Goal: Find specific page/section: Find specific page/section

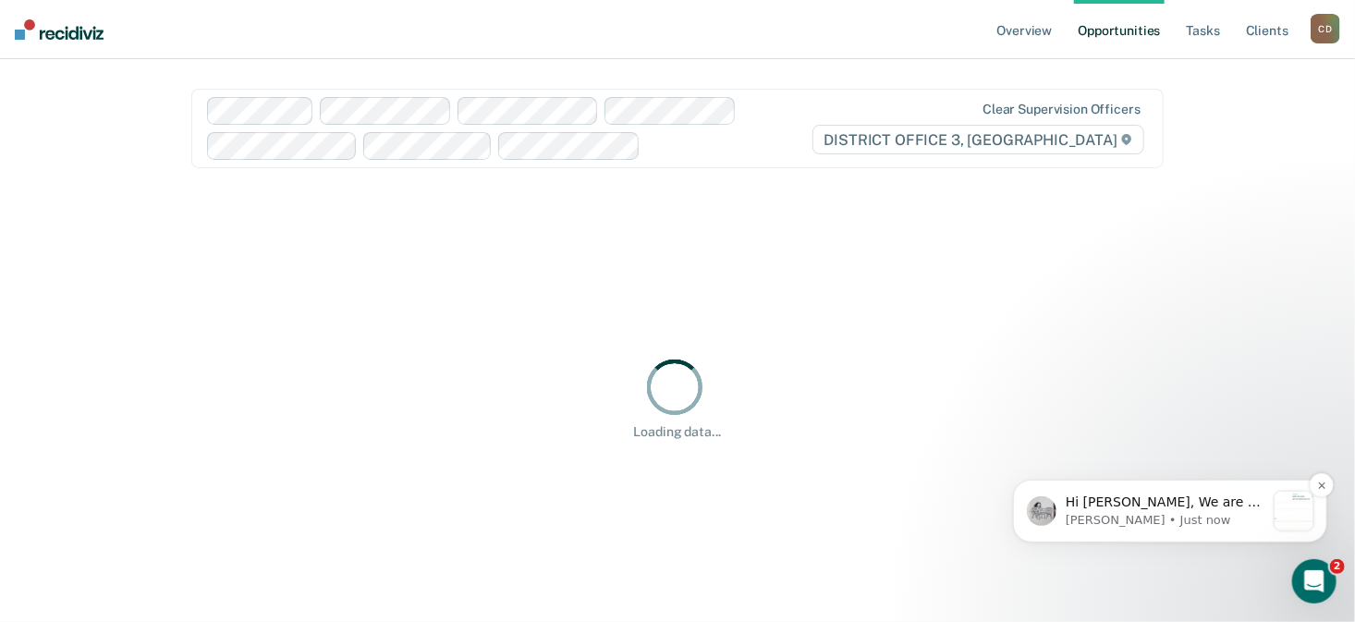
click at [1178, 506] on p "Hi [PERSON_NAME], We are so excited to announce a brand new feature: AI case no…" at bounding box center [1165, 502] width 200 height 18
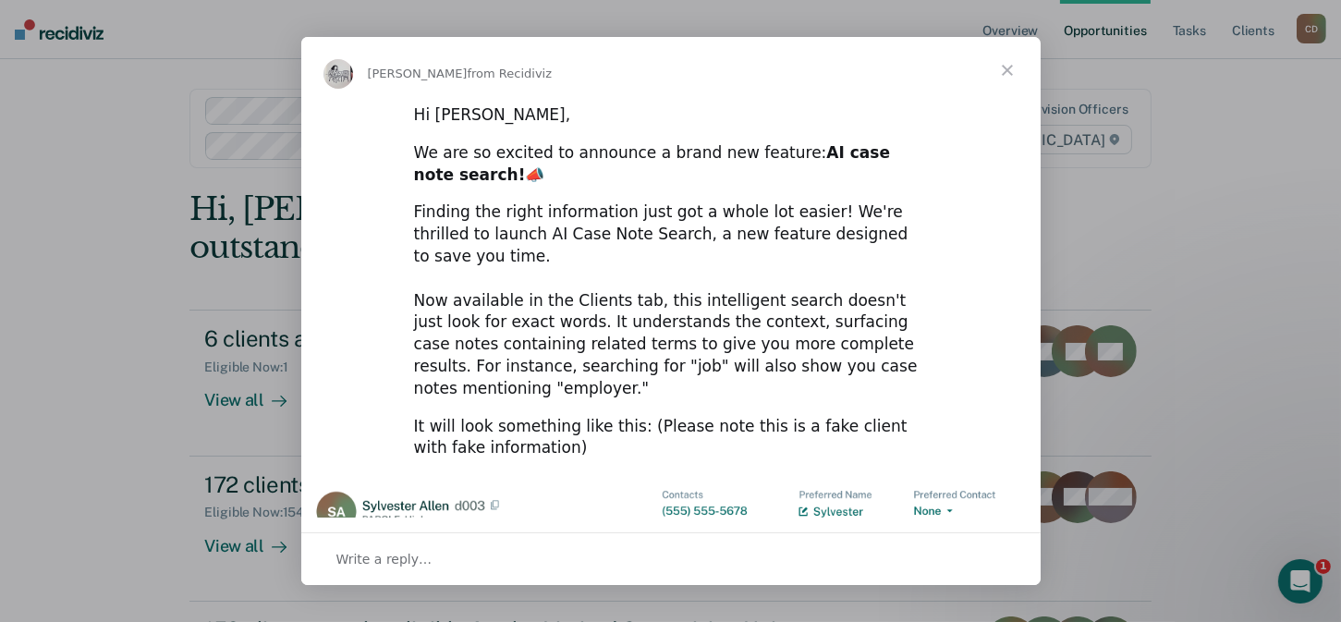
click at [1010, 70] on span "Close" at bounding box center [1007, 70] width 67 height 67
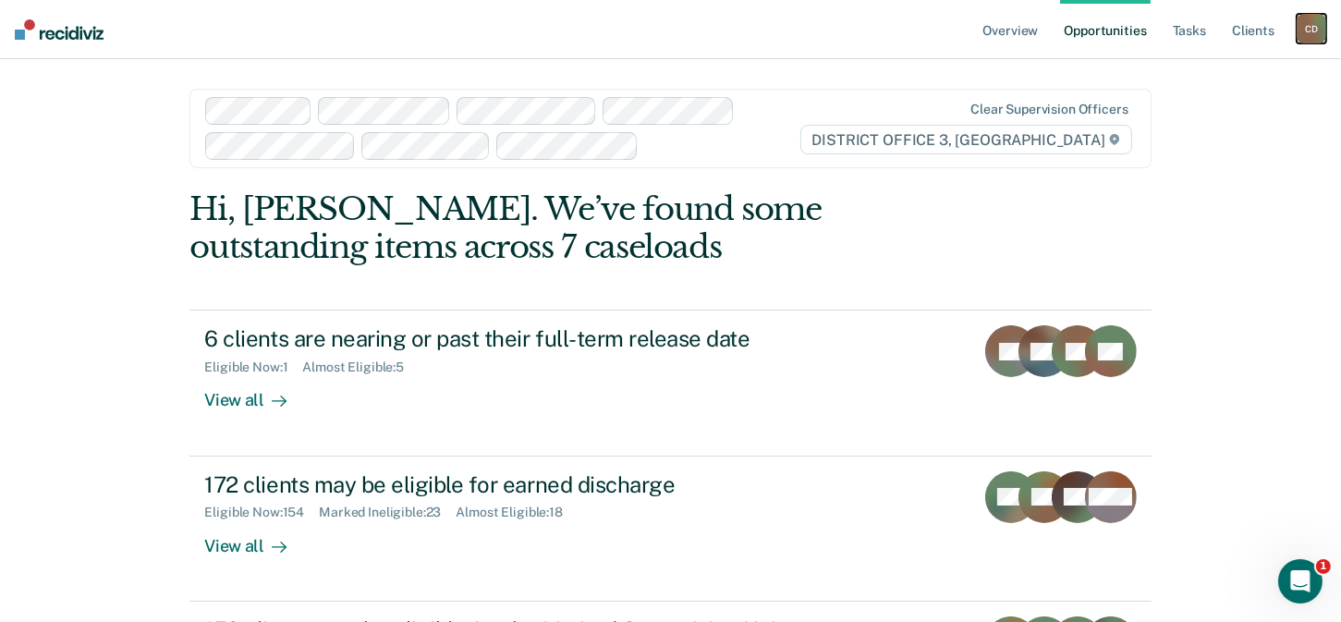
click at [1309, 22] on div "C D" at bounding box center [1312, 29] width 30 height 30
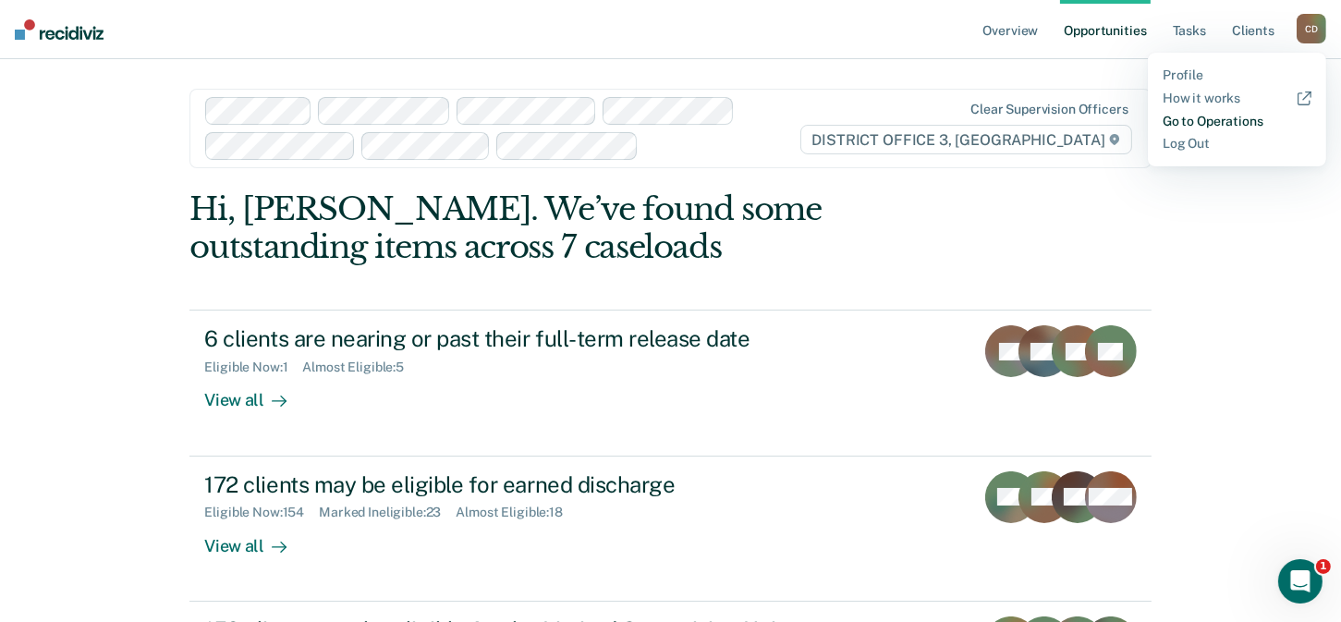
click at [1219, 119] on link "Go to Operations" at bounding box center [1237, 122] width 149 height 16
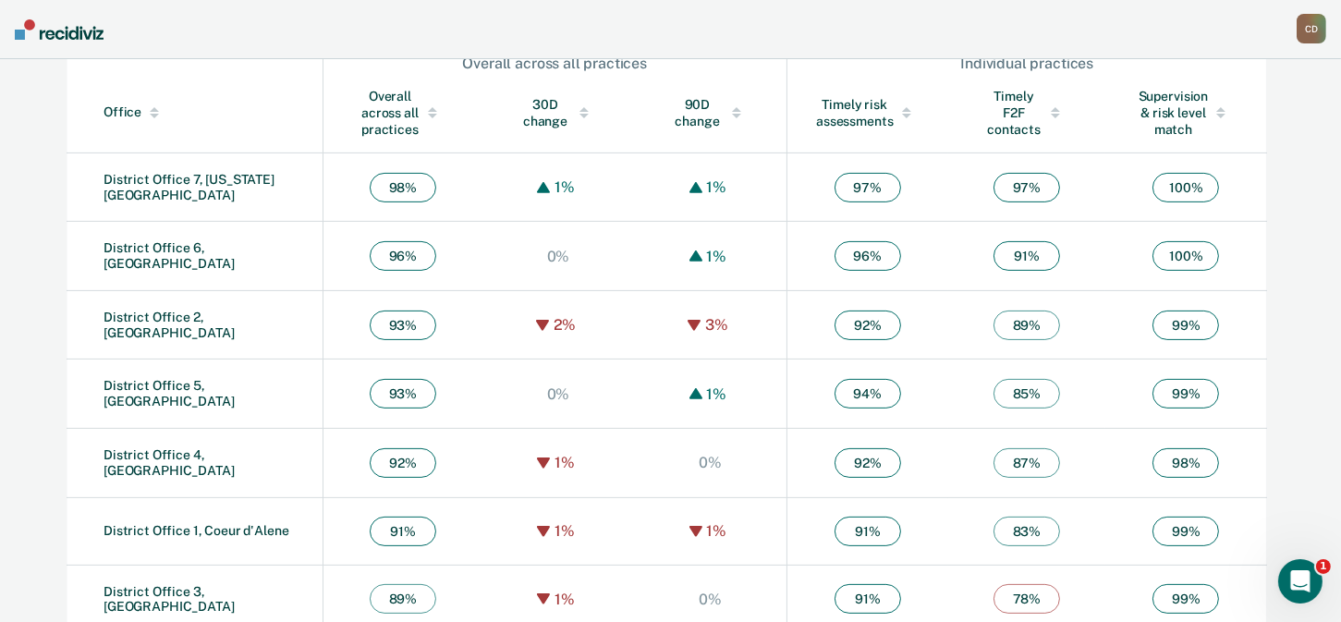
scroll to position [680, 0]
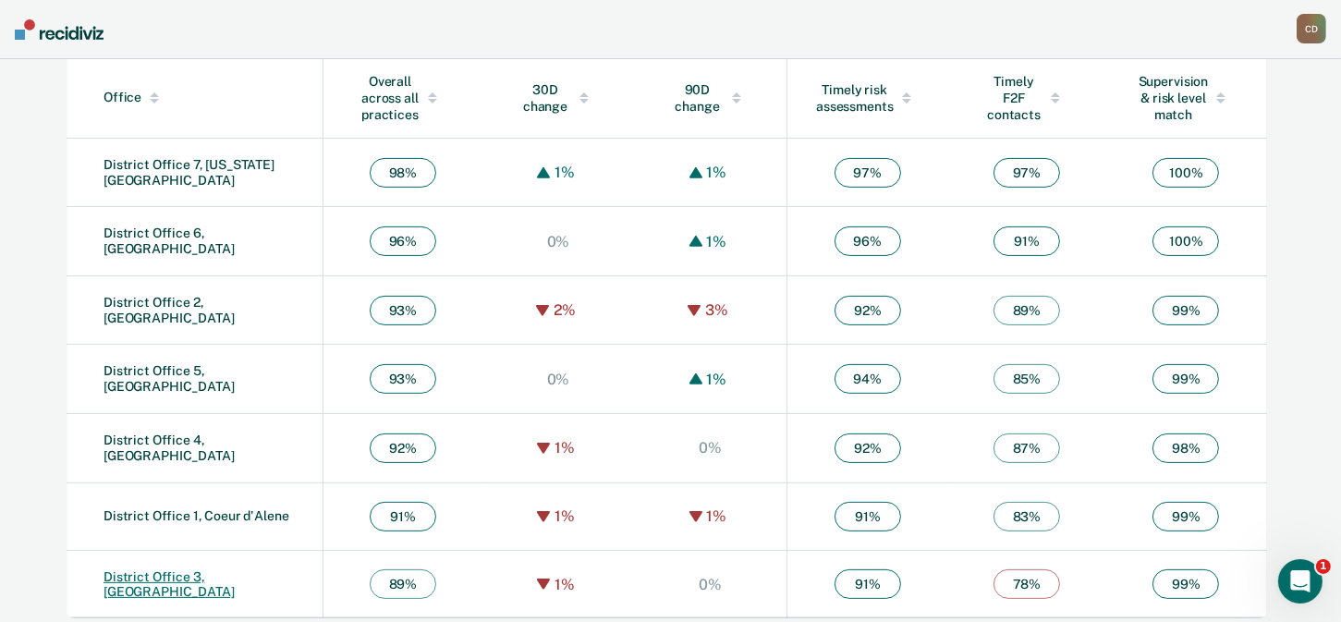
click at [227, 574] on link "District Office 3, [GEOGRAPHIC_DATA]" at bounding box center [169, 584] width 131 height 31
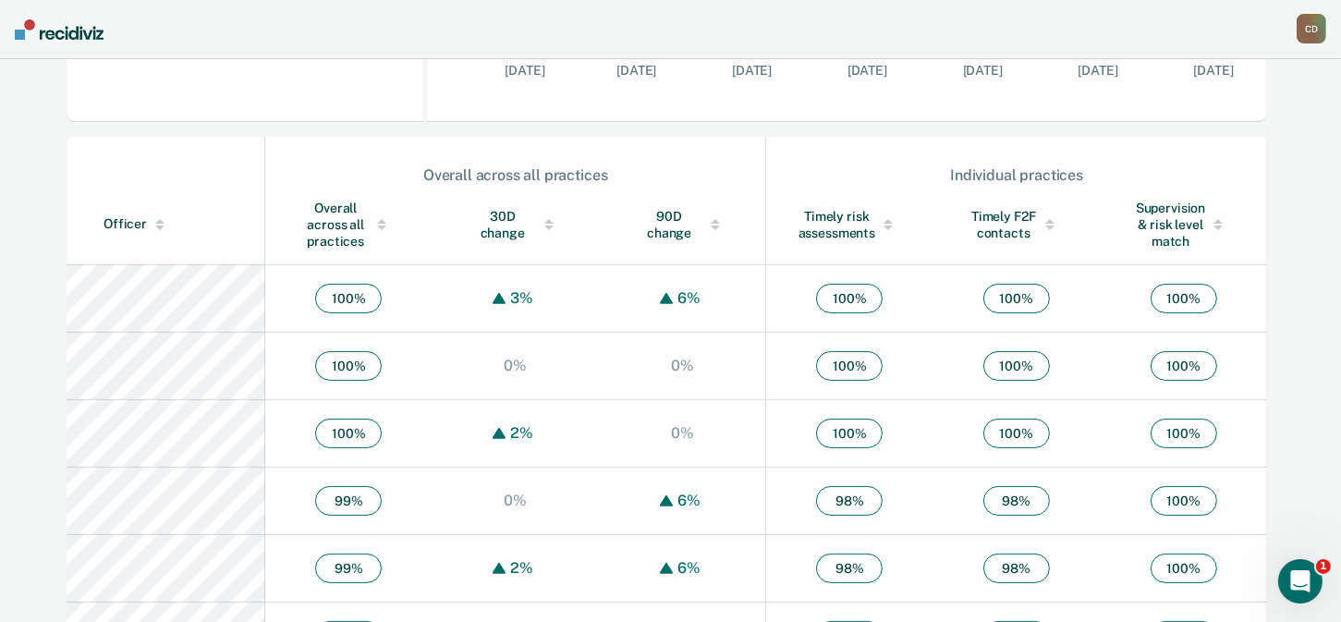
scroll to position [555, 0]
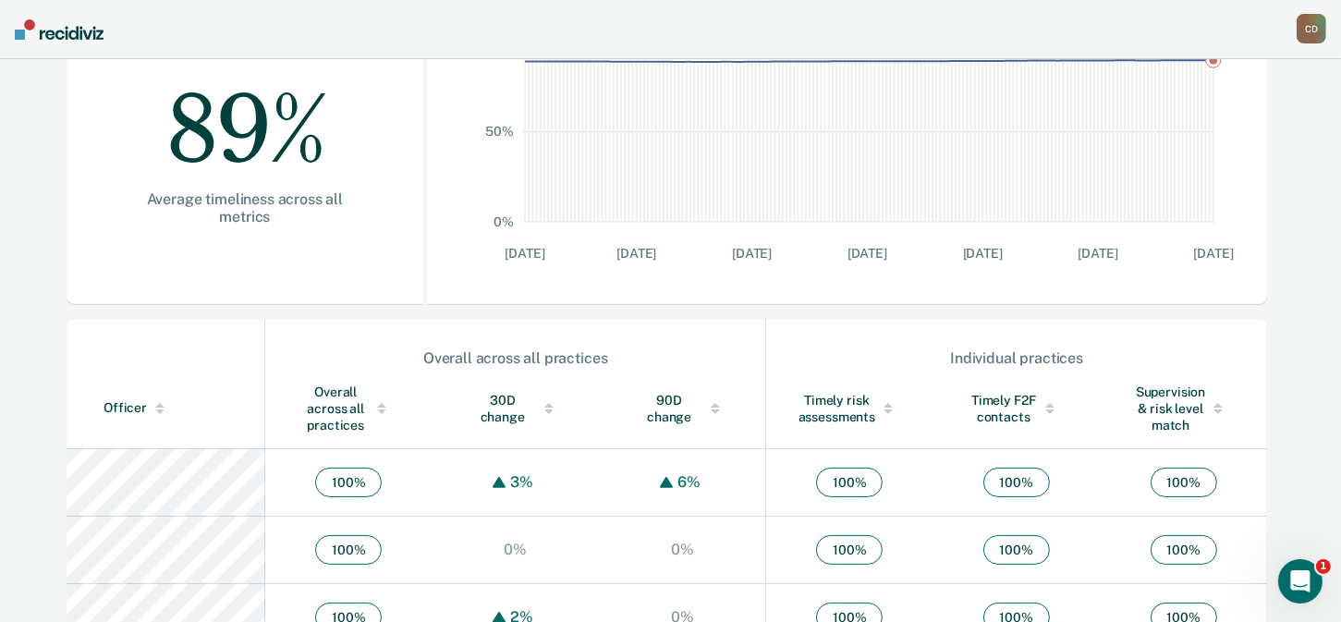
scroll to position [740, 0]
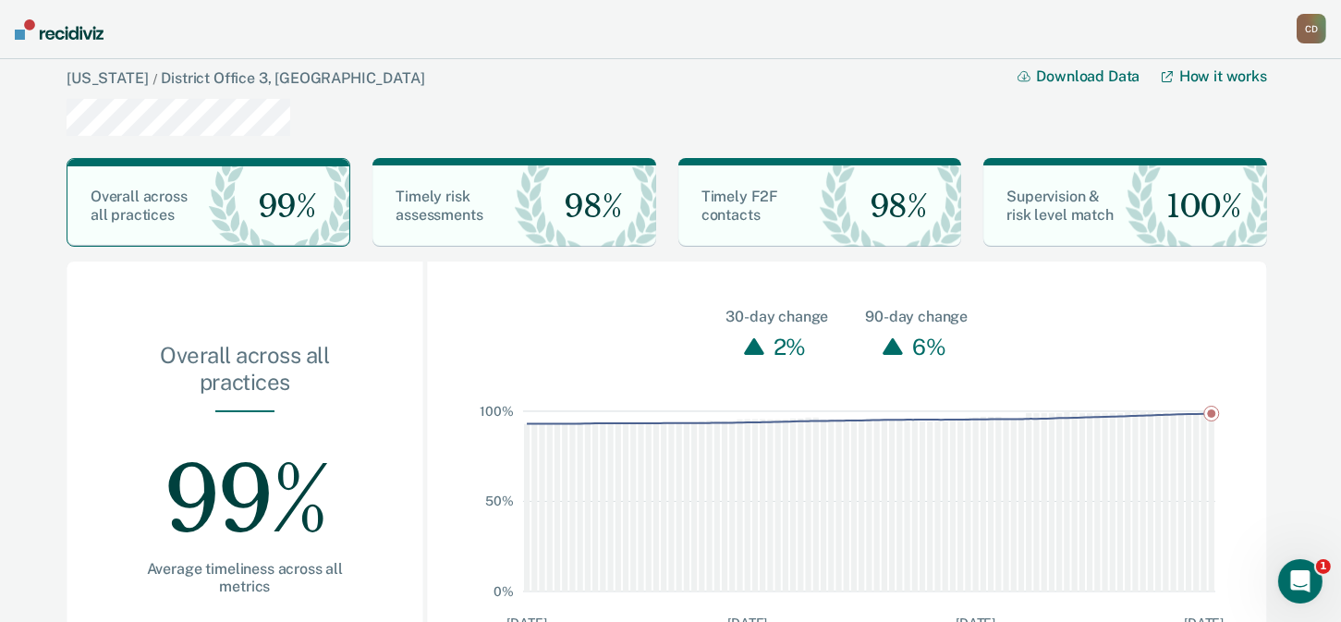
scroll to position [82, 0]
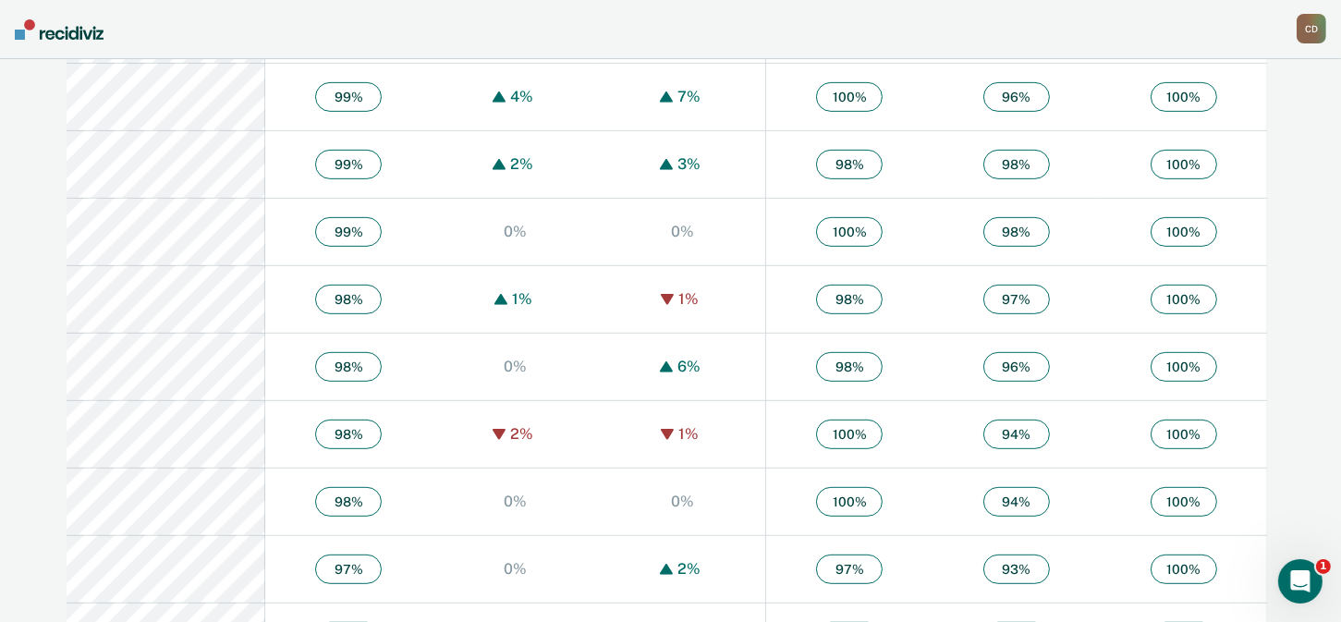
scroll to position [1202, 0]
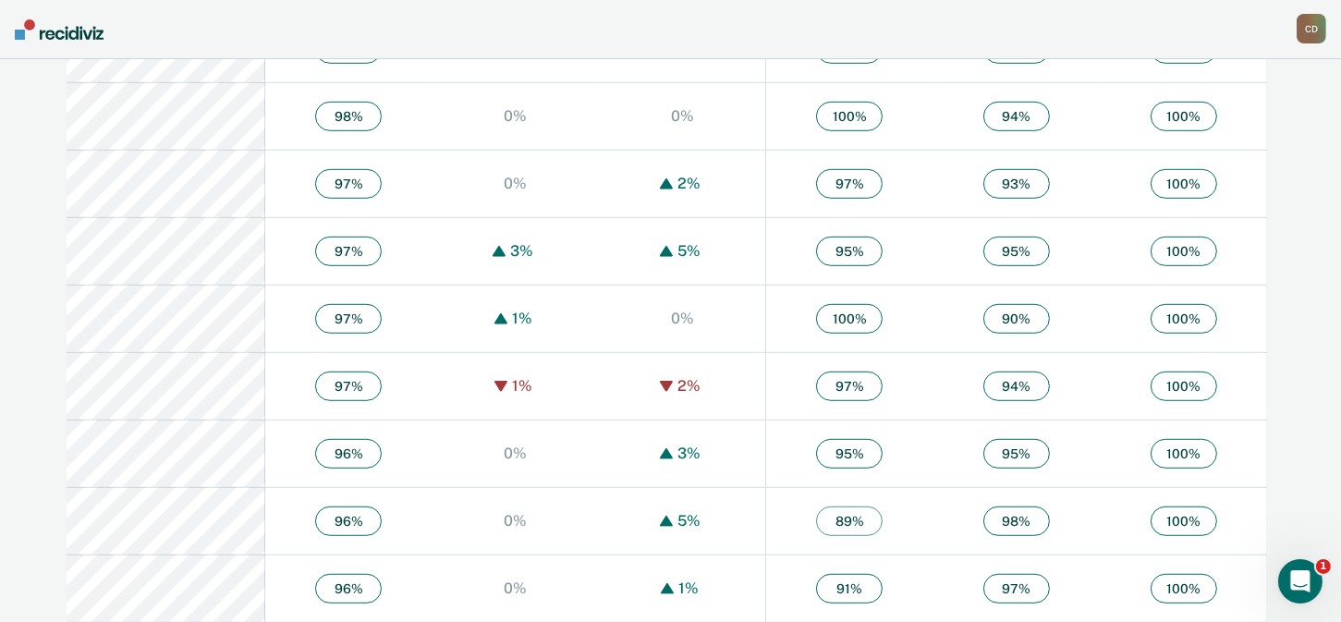
scroll to position [1572, 0]
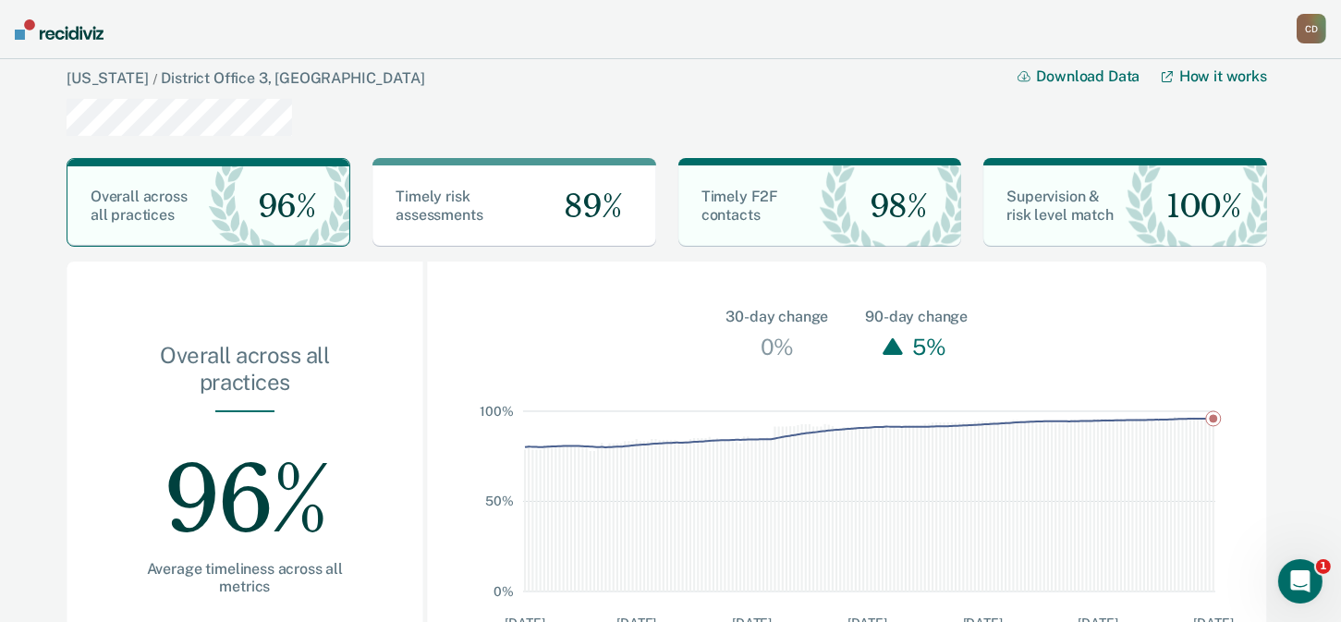
scroll to position [82, 0]
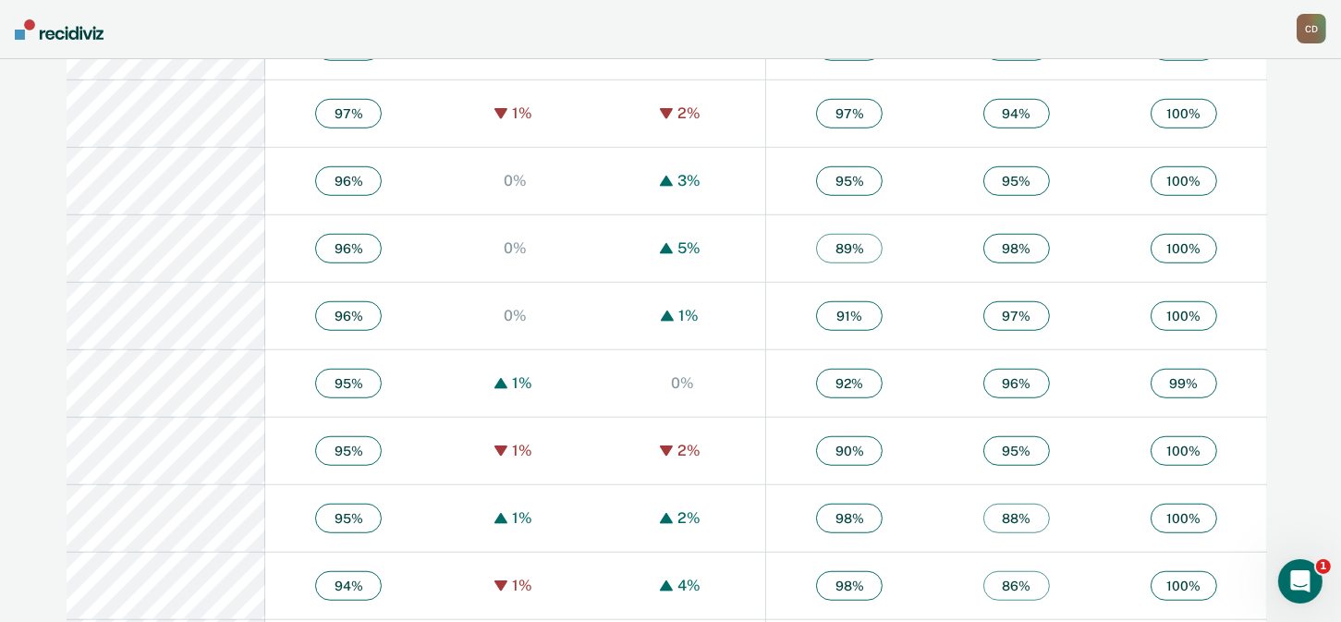
scroll to position [1849, 0]
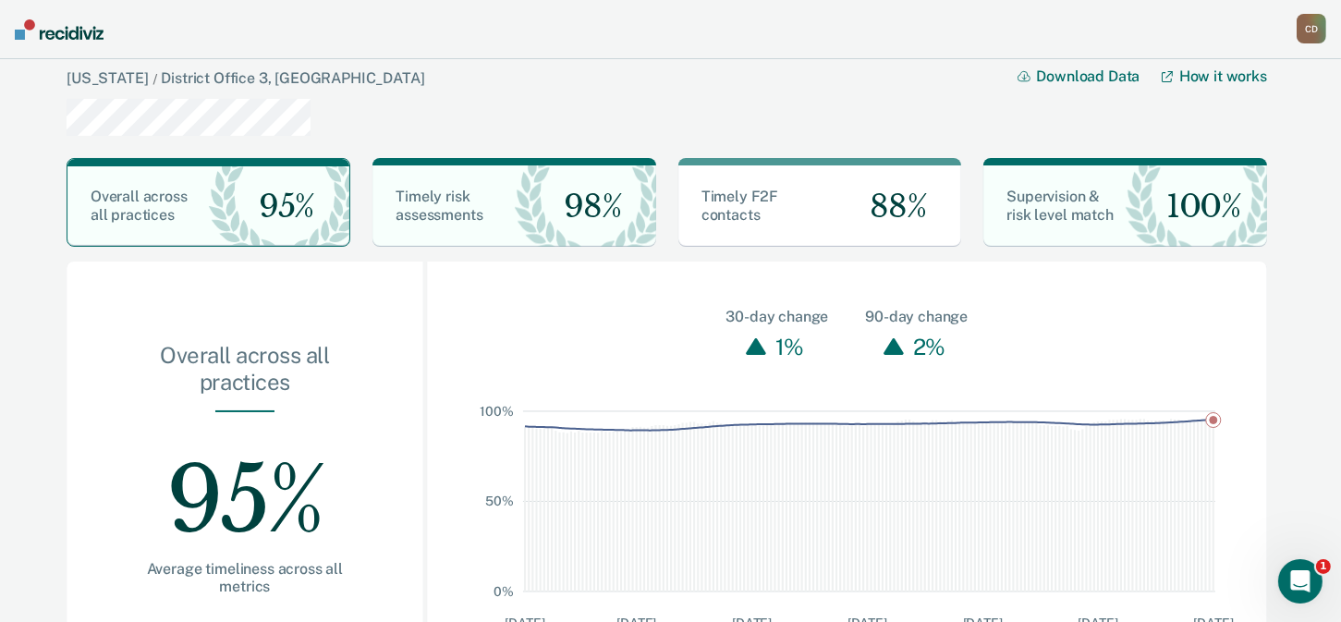
scroll to position [82, 0]
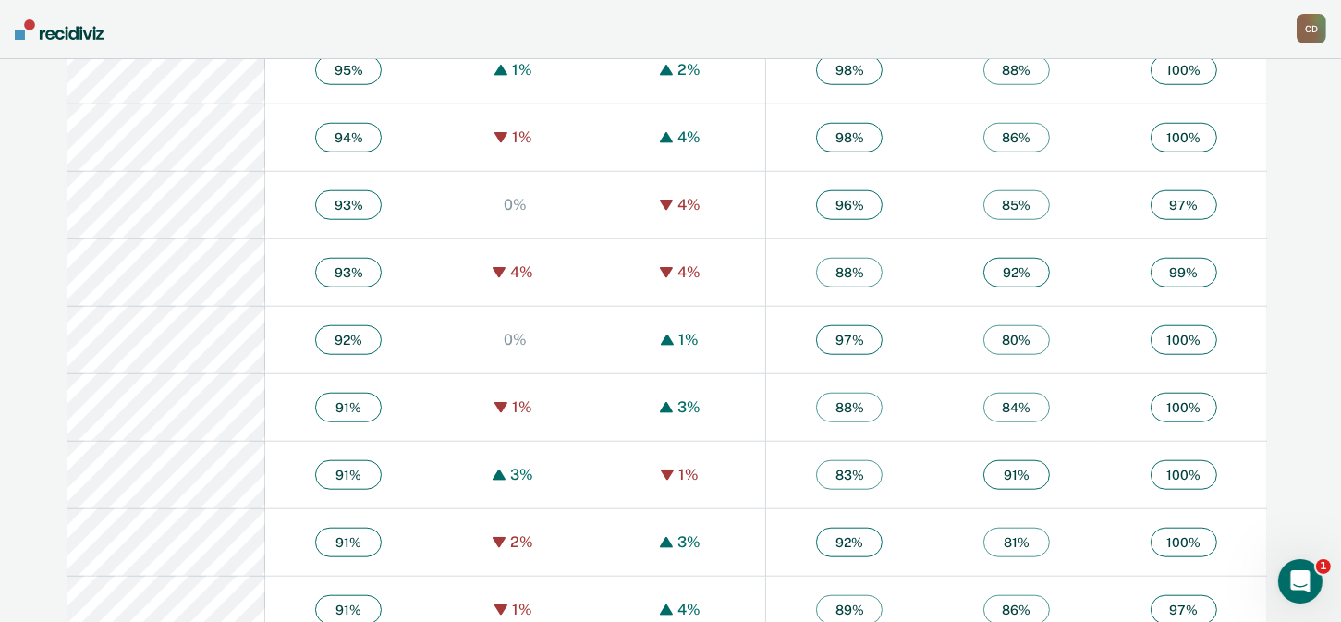
scroll to position [2311, 0]
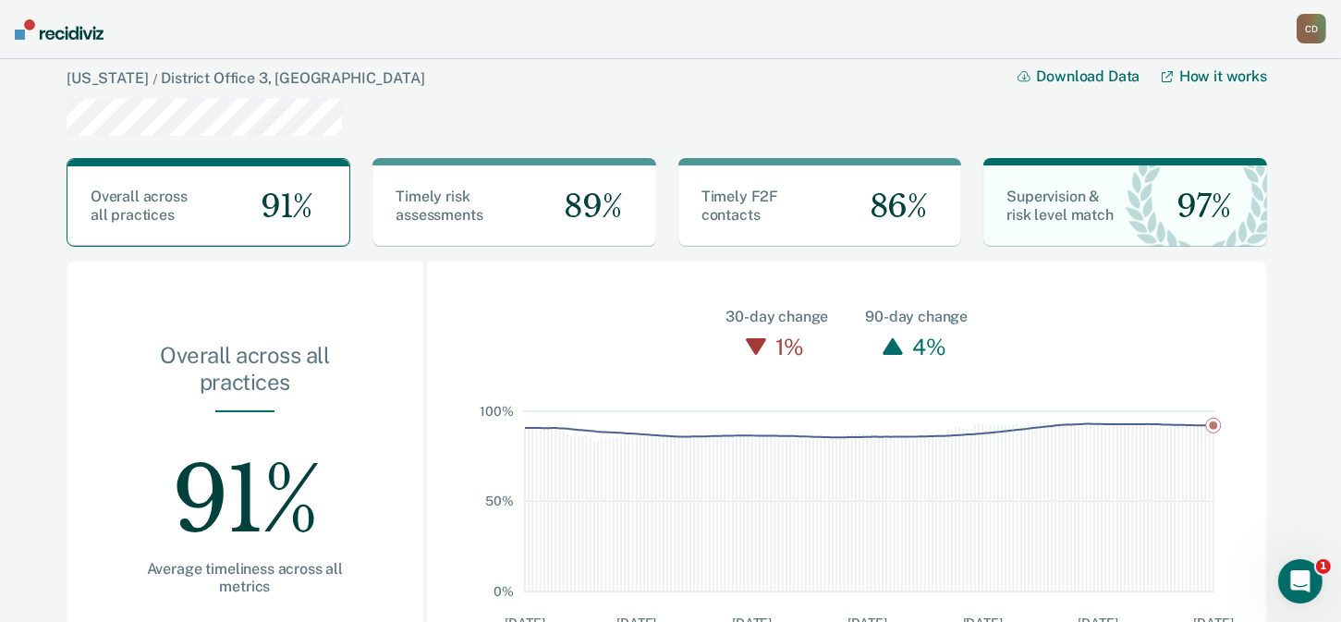
scroll to position [82, 0]
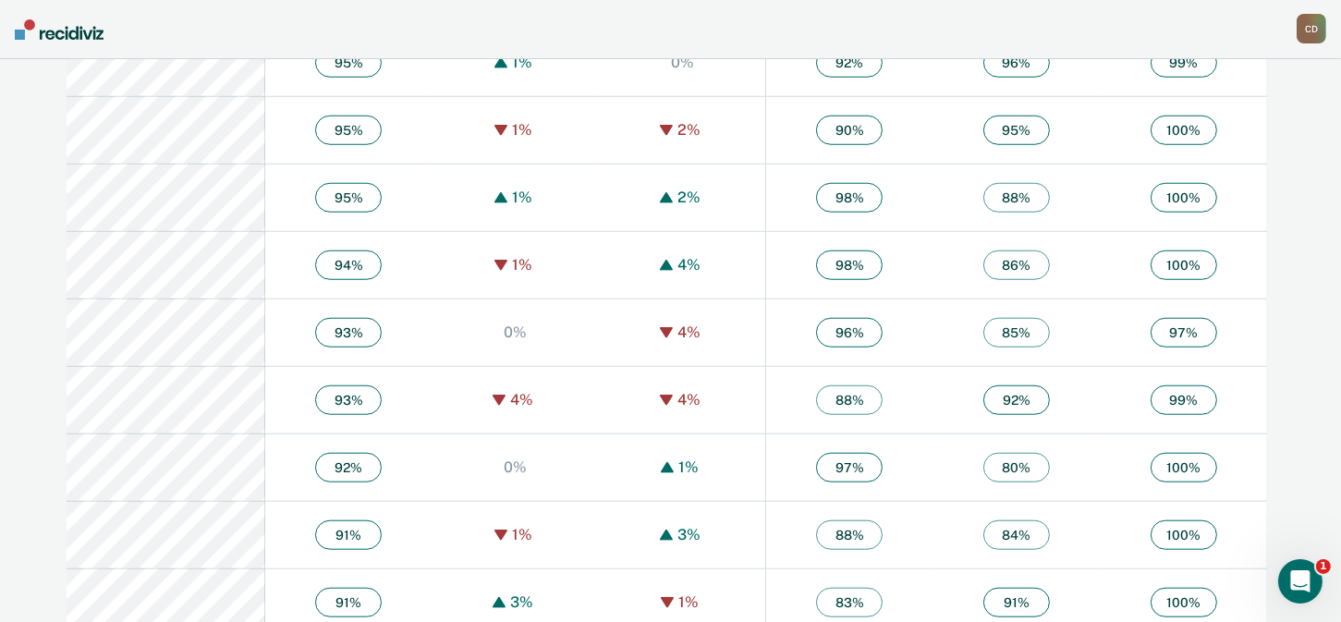
scroll to position [2093, 0]
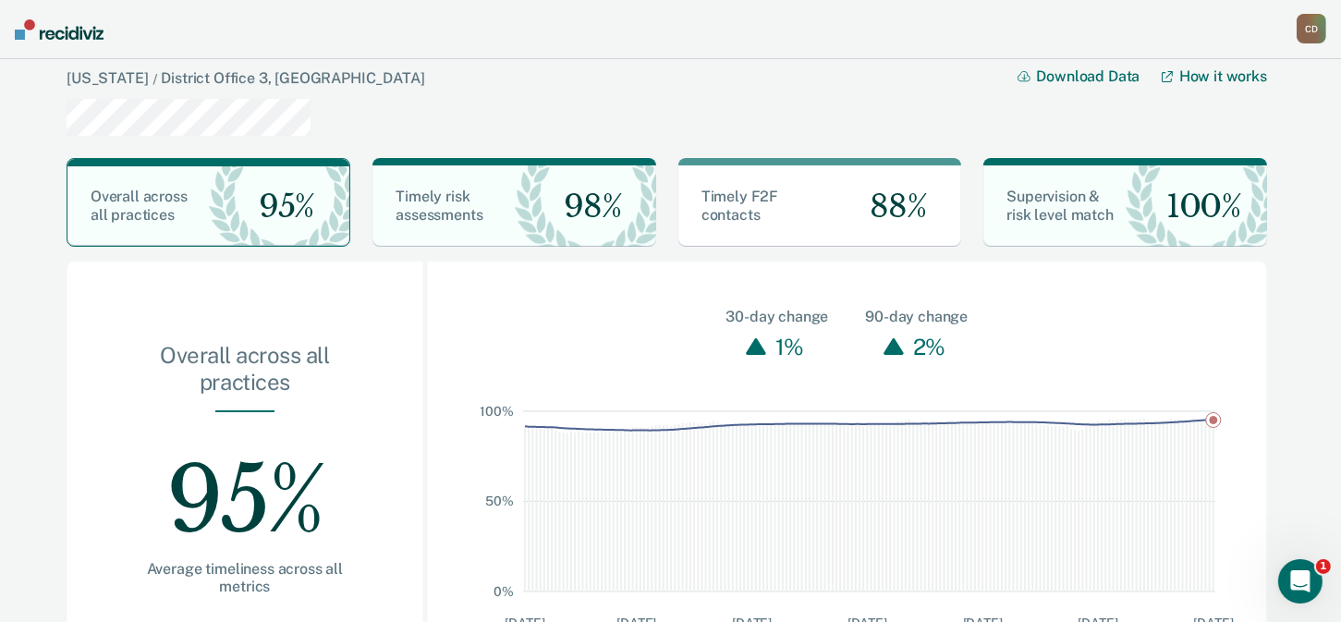
scroll to position [82, 0]
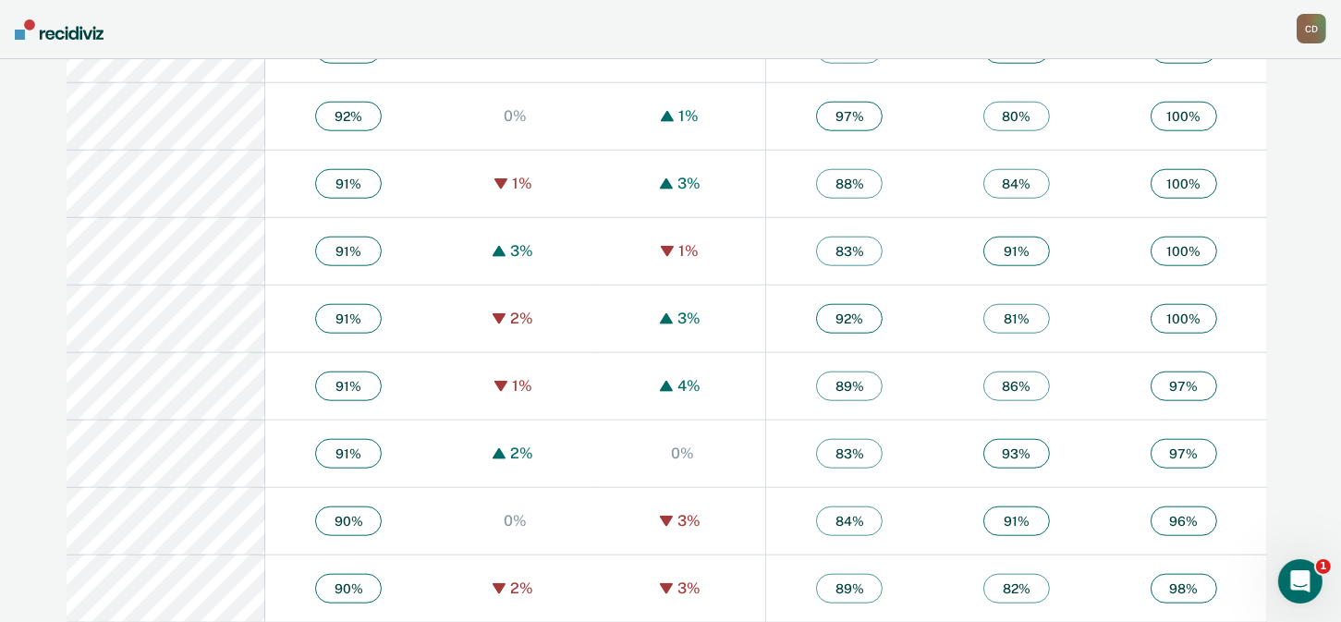
scroll to position [2186, 0]
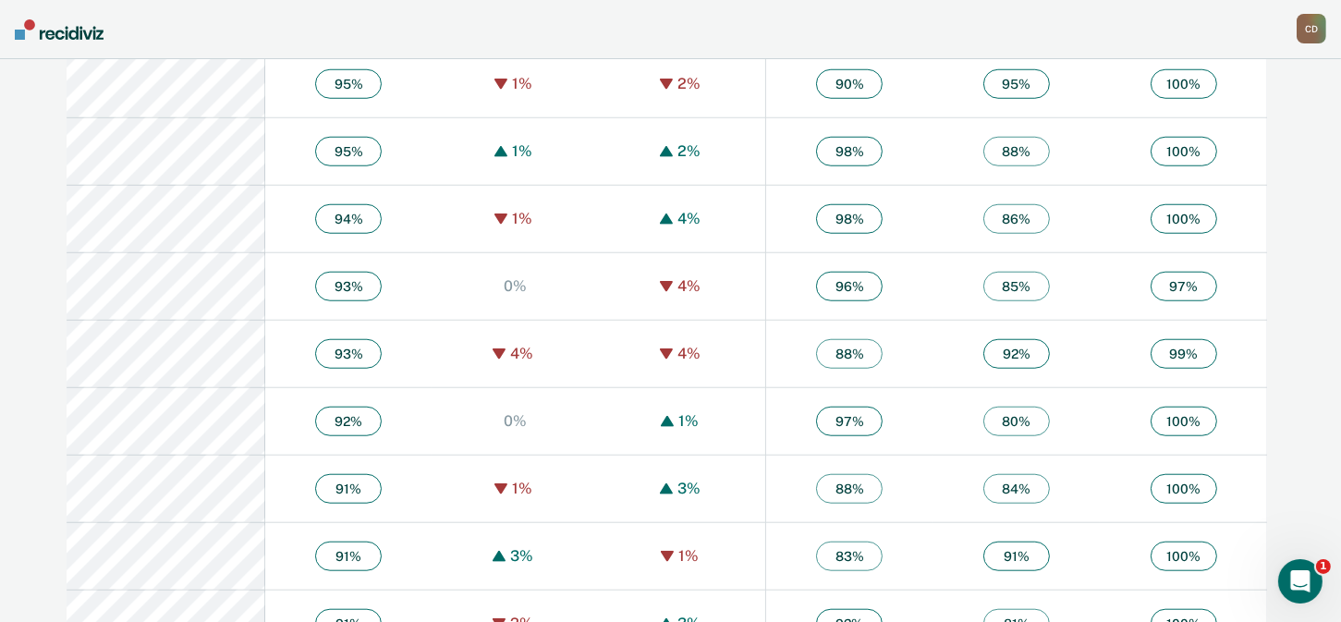
scroll to position [680, 0]
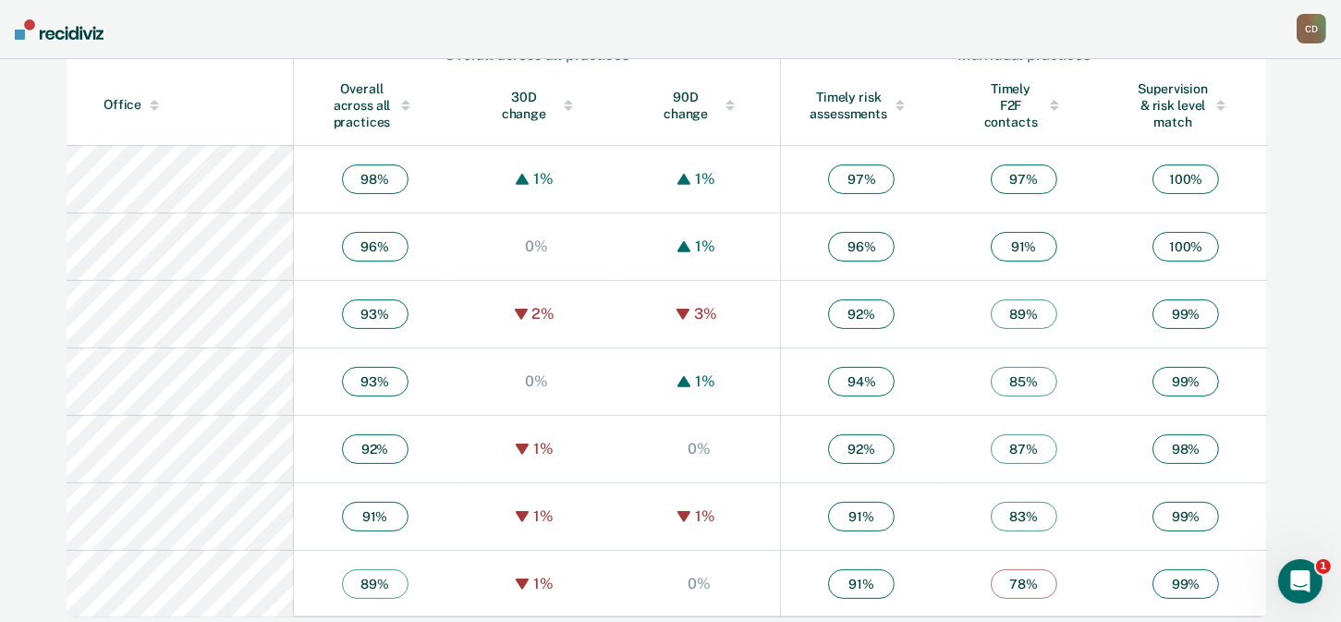
scroll to position [680, 0]
